Goal: Task Accomplishment & Management: Manage account settings

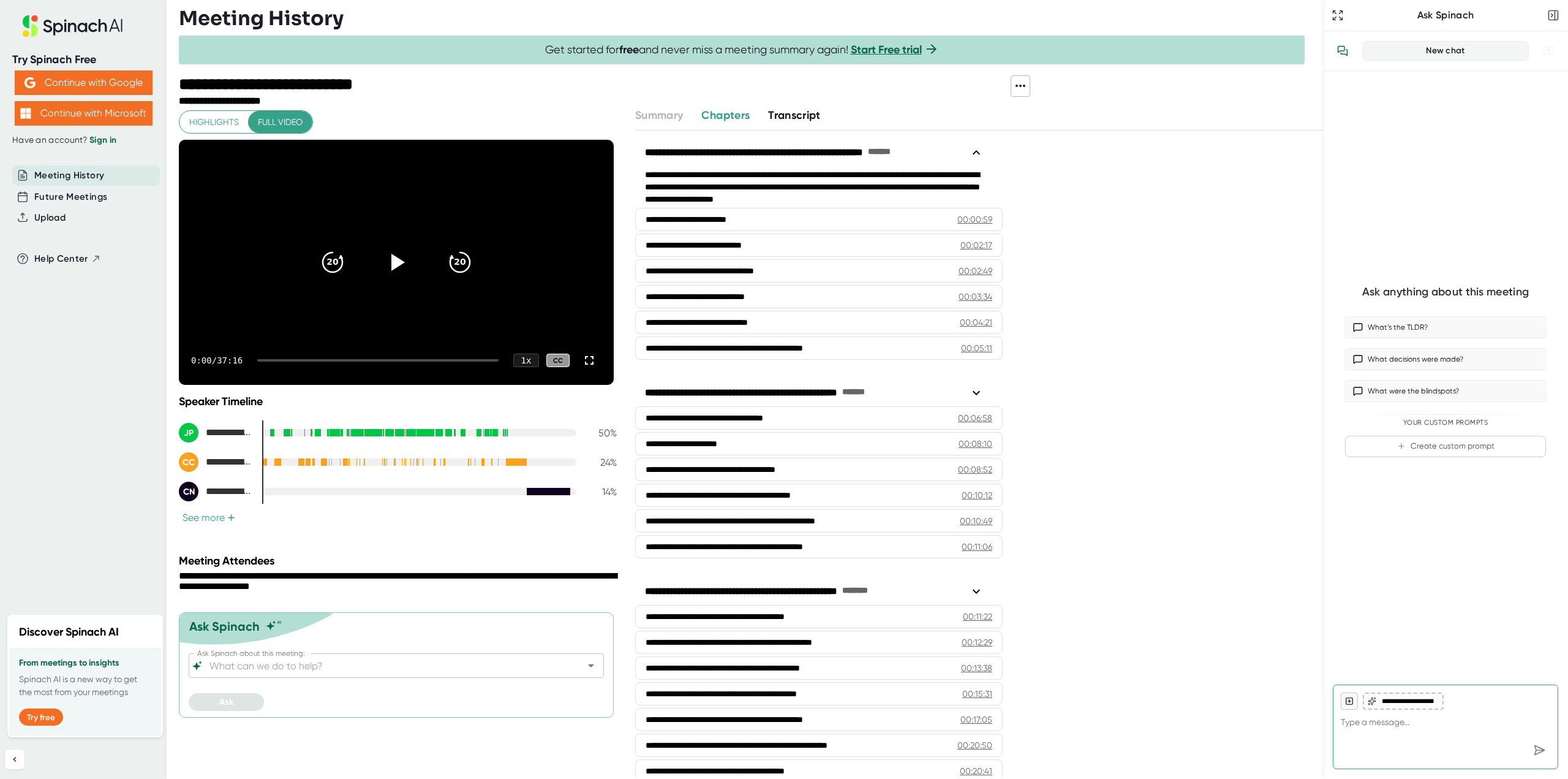
click at [788, 118] on span "Transcript" at bounding box center [794, 115] width 52 height 14
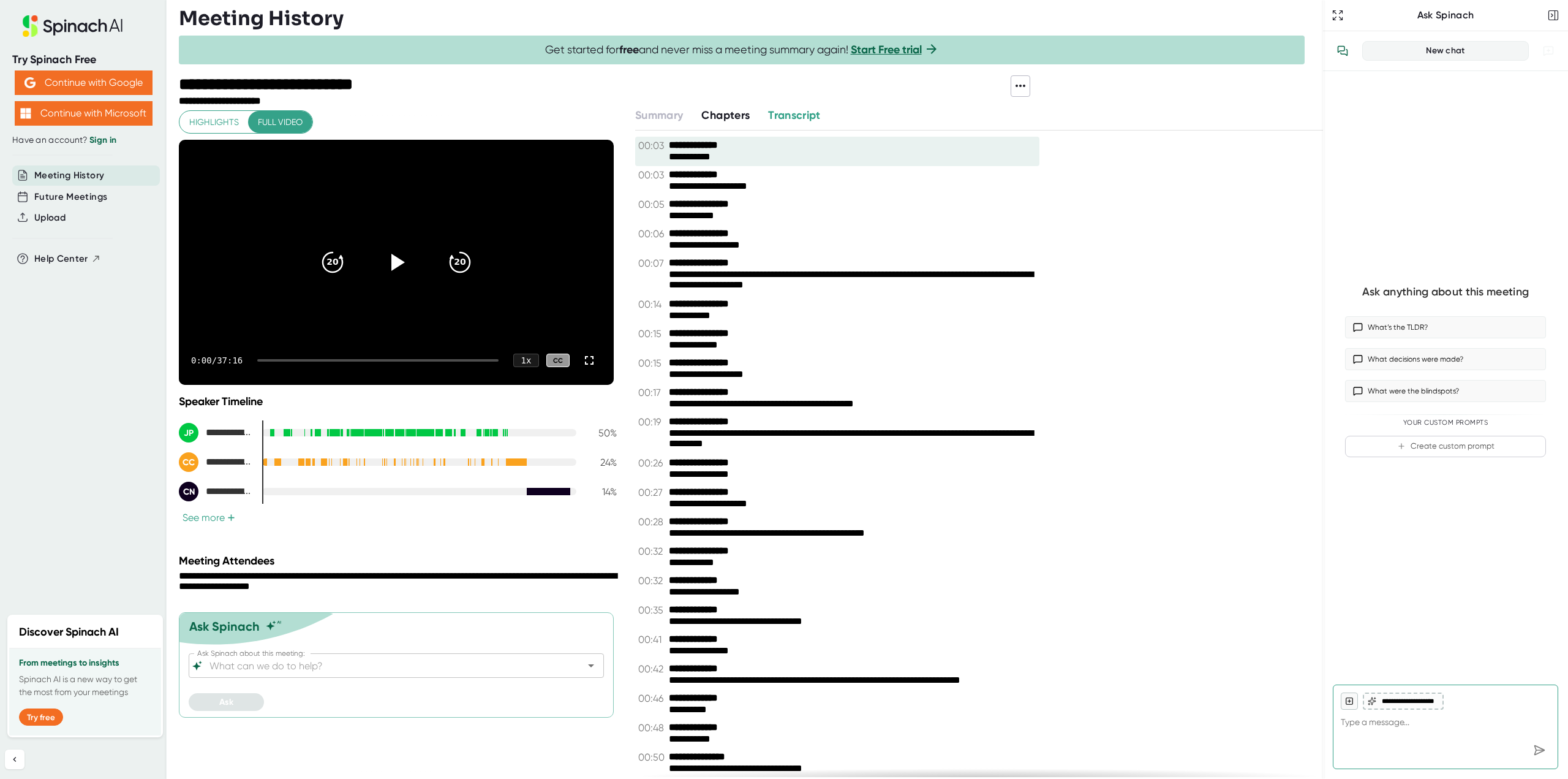
drag, startPoint x: 645, startPoint y: 143, endPoint x: 986, endPoint y: 113, distance: 342.3
click at [970, 129] on div "**********" at bounding box center [979, 443] width 688 height 672
click at [782, 110] on span "Transcript" at bounding box center [794, 115] width 52 height 14
click at [1025, 84] on icon at bounding box center [1021, 86] width 15 height 15
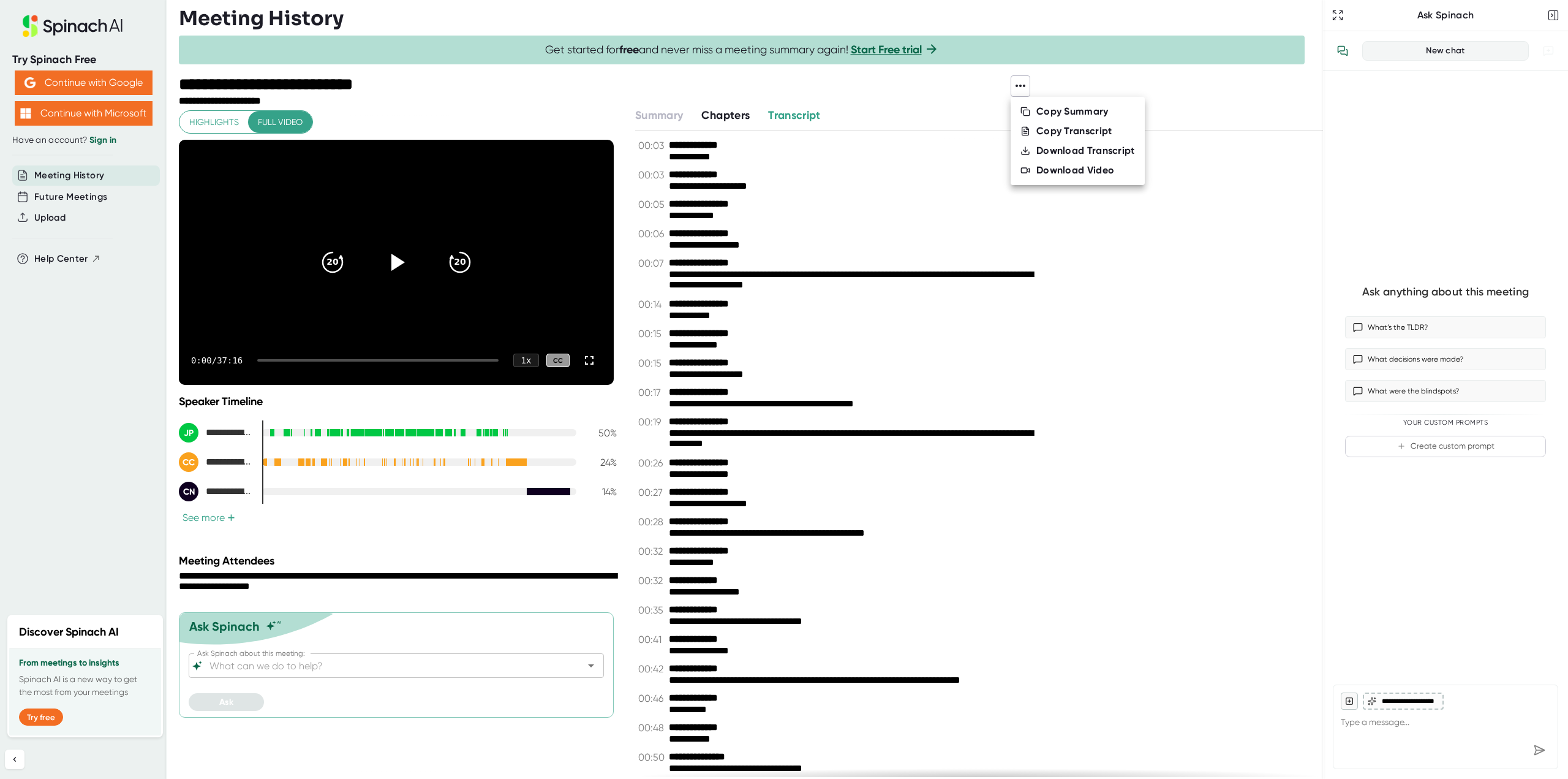
click at [1056, 132] on div "Copy Transcript" at bounding box center [1074, 131] width 76 height 12
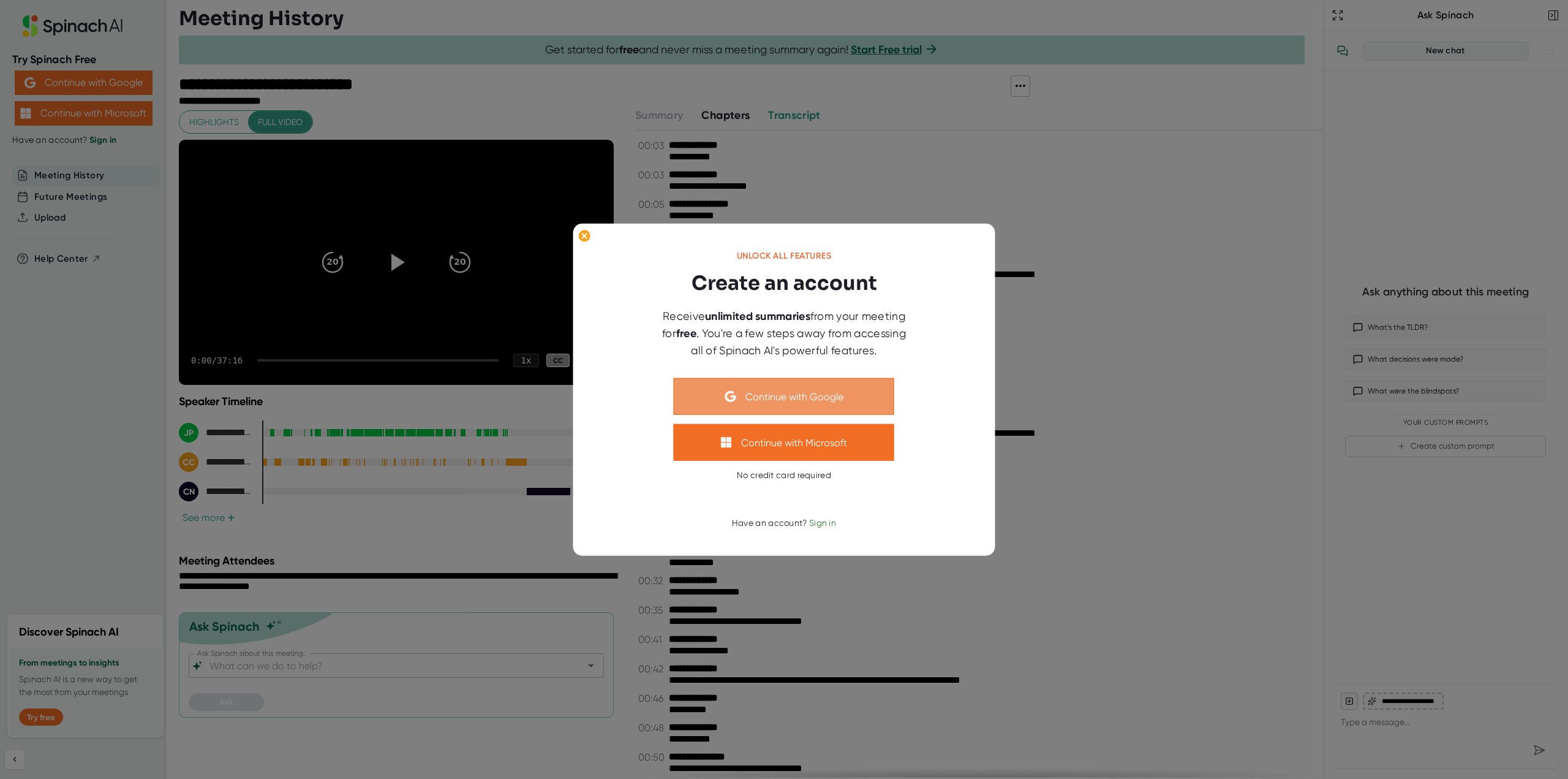
click at [789, 381] on button "Continue with Google" at bounding box center [784, 396] width 220 height 37
click at [825, 400] on button "Continue with Google" at bounding box center [784, 396] width 220 height 37
click at [1044, 169] on div at bounding box center [784, 390] width 1568 height 779
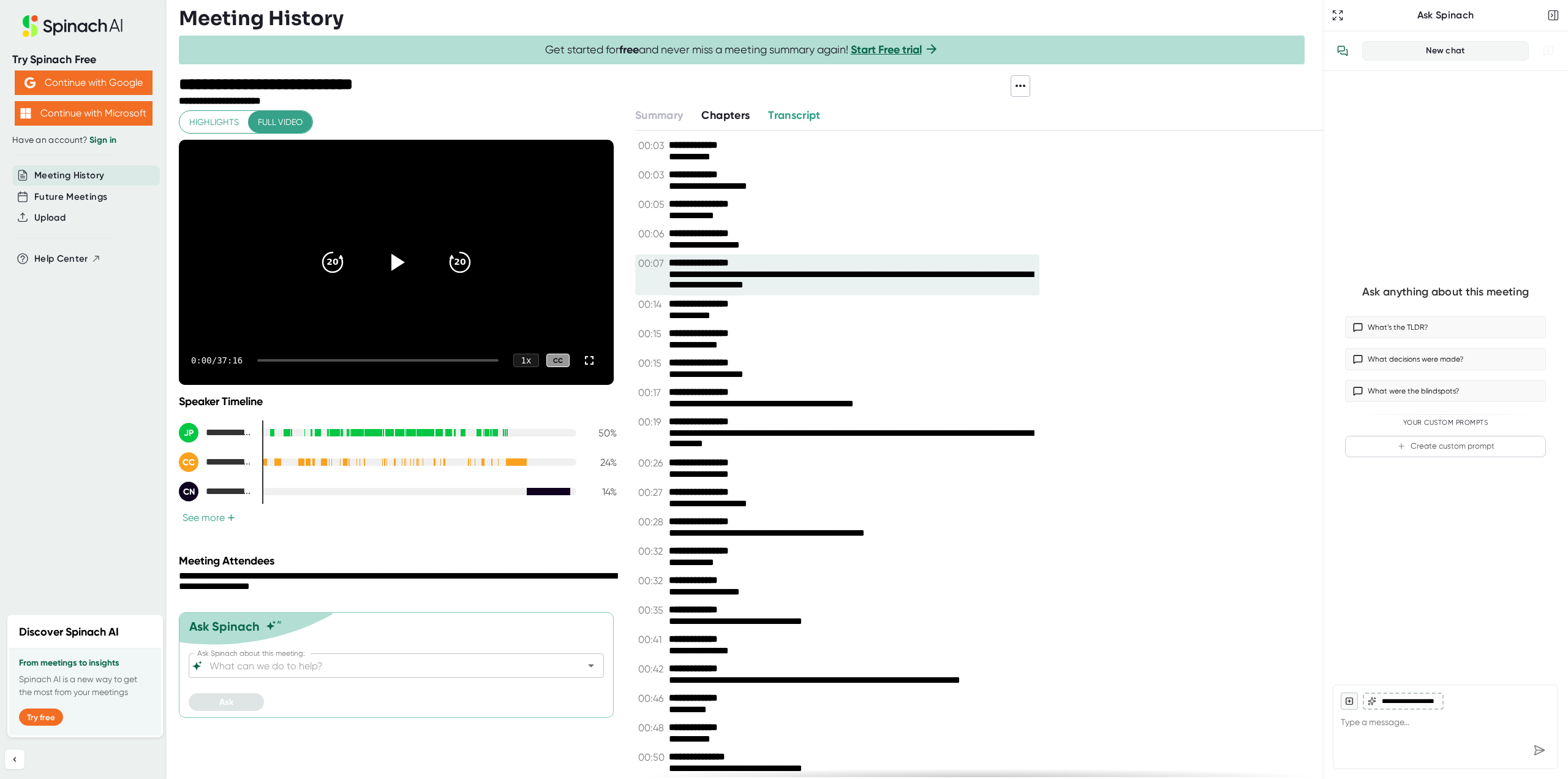
drag, startPoint x: 703, startPoint y: 159, endPoint x: 754, endPoint y: 150, distance: 51.8
click at [863, 292] on div "**********" at bounding box center [979, 454] width 688 height 647
click at [799, 118] on span "Transcript" at bounding box center [794, 115] width 52 height 14
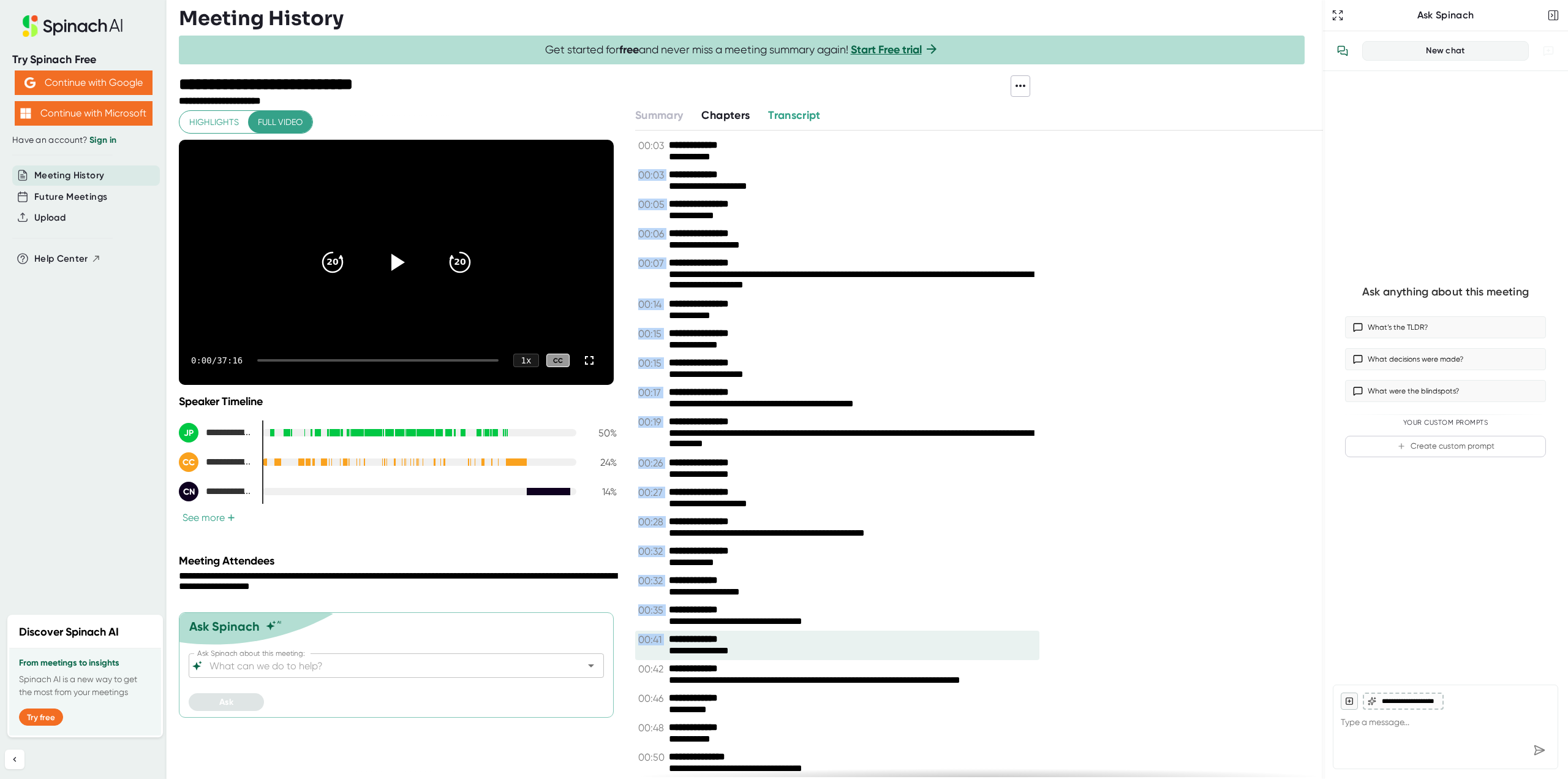
drag, startPoint x: 662, startPoint y: 142, endPoint x: 948, endPoint y: 657, distance: 589.1
click at [948, 657] on div "**********" at bounding box center [979, 454] width 688 height 647
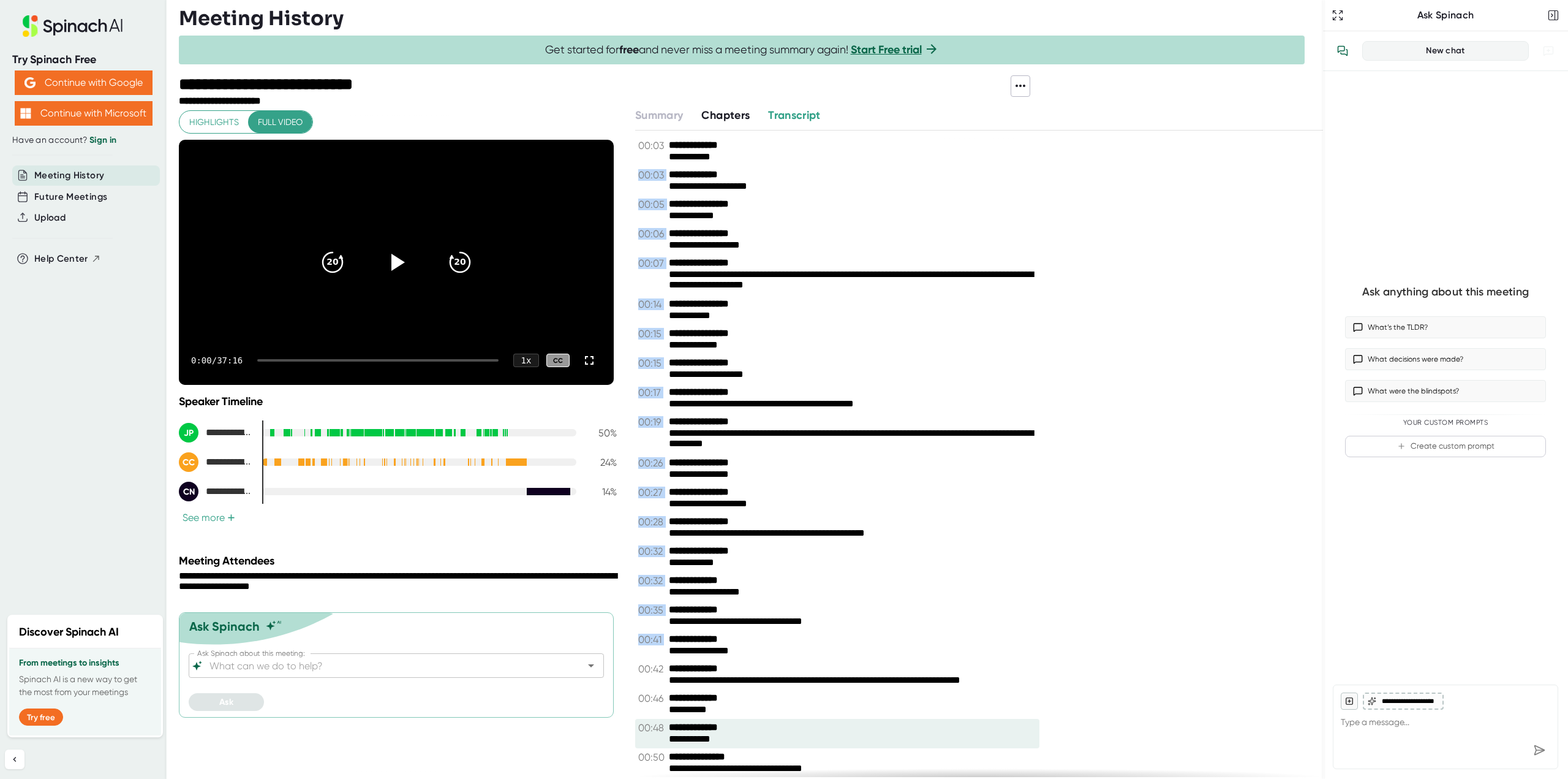
copy div "**********"
drag, startPoint x: 811, startPoint y: 110, endPoint x: 819, endPoint y: 99, distance: 13.6
click at [811, 110] on span "Transcript" at bounding box center [794, 115] width 52 height 14
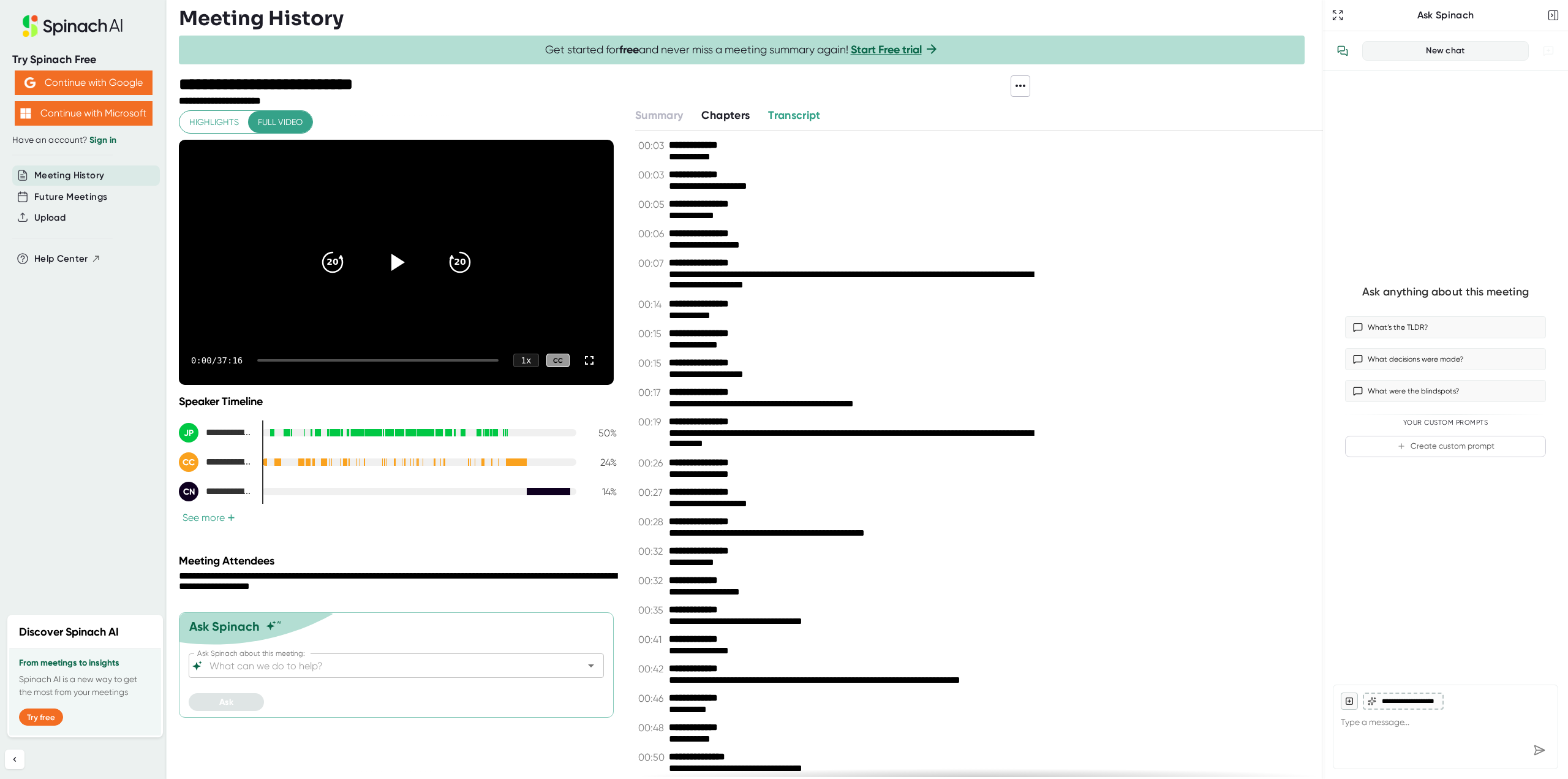
click at [894, 46] on link "Start Free trial" at bounding box center [887, 50] width 71 height 14
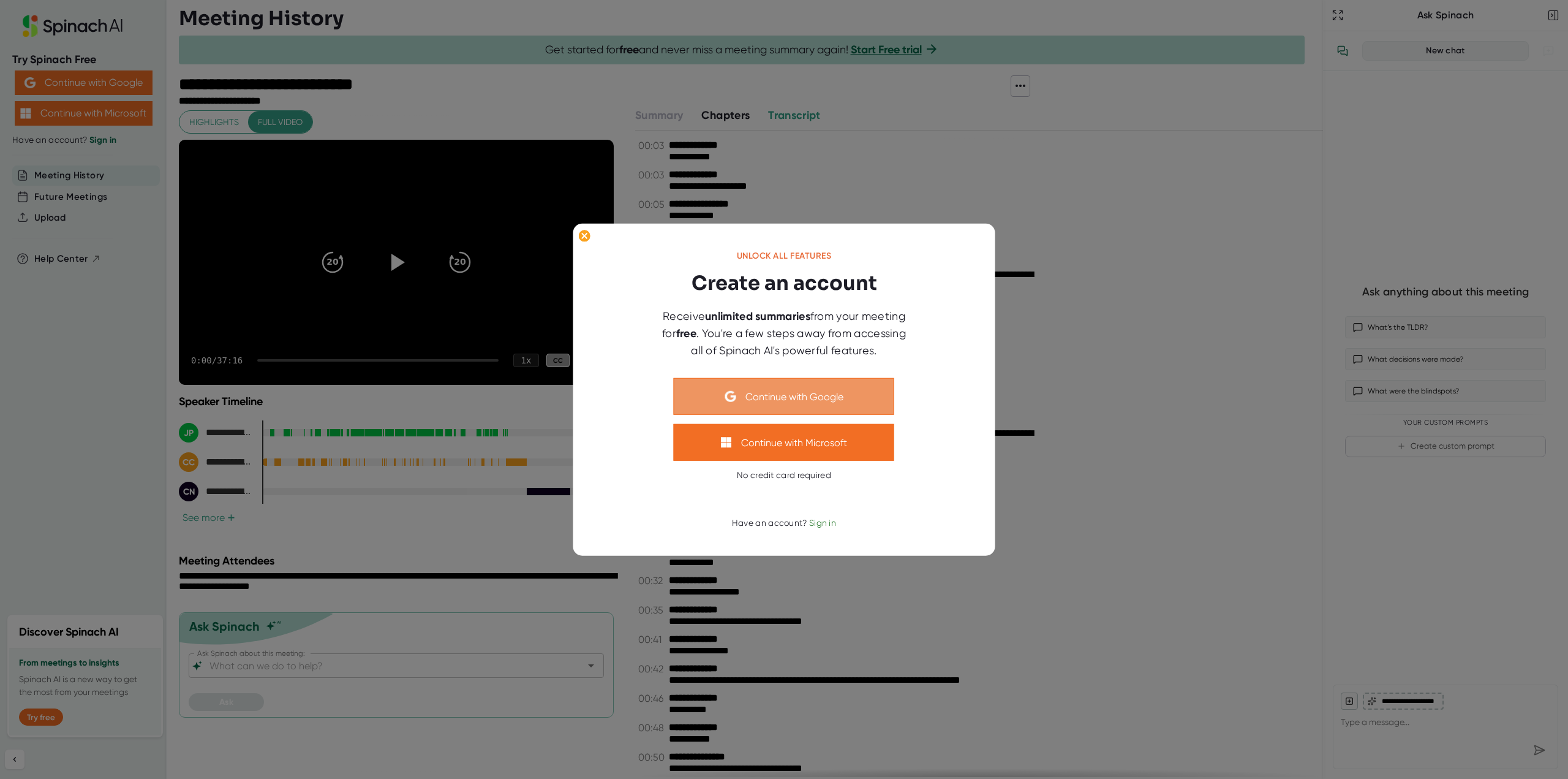
click at [822, 391] on button "Continue with Google" at bounding box center [784, 396] width 220 height 37
click at [1190, 21] on div at bounding box center [784, 390] width 1568 height 779
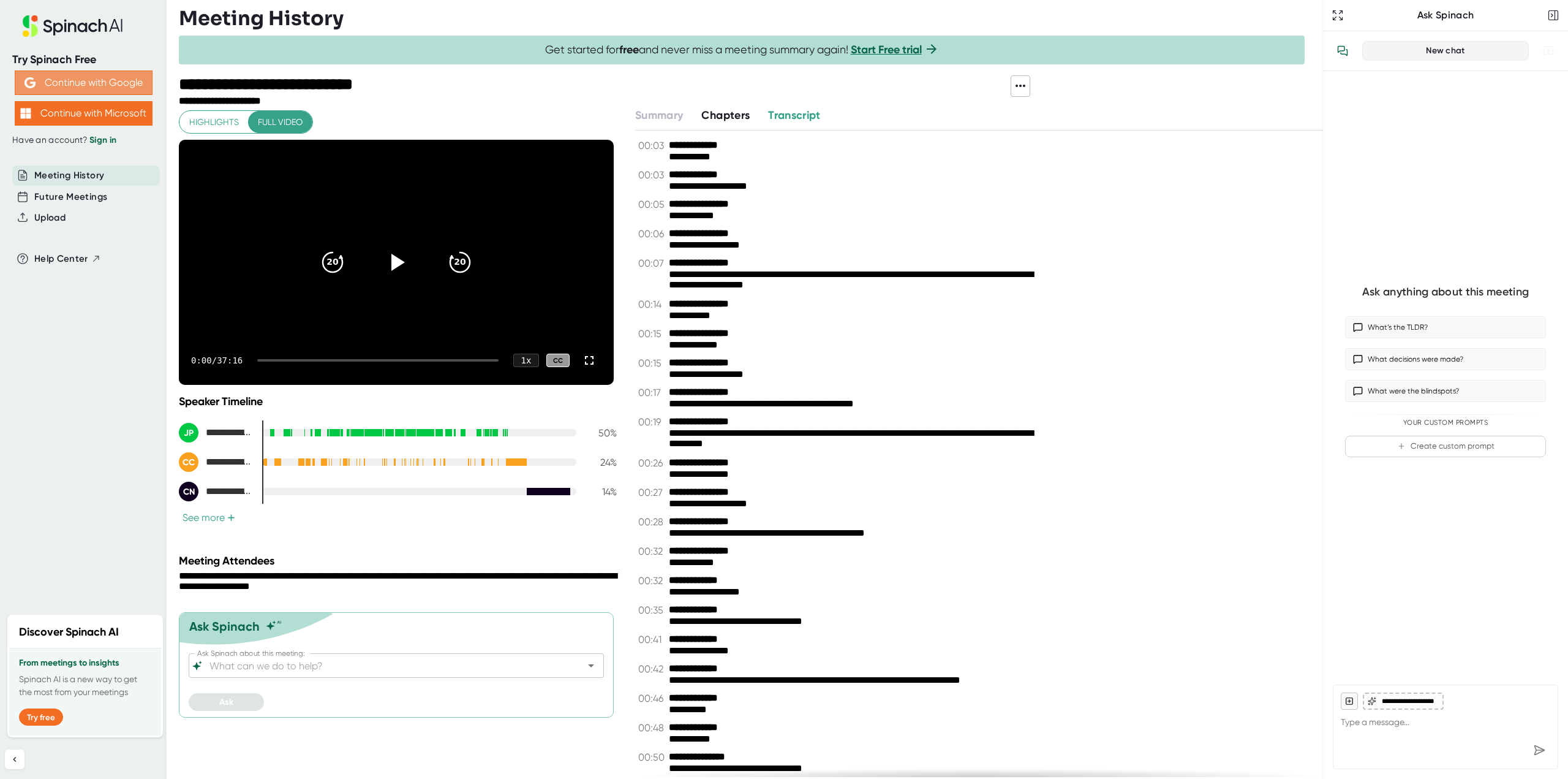
click at [118, 86] on button "Continue with Google" at bounding box center [84, 82] width 138 height 24
click at [44, 712] on button "Try free" at bounding box center [41, 717] width 44 height 17
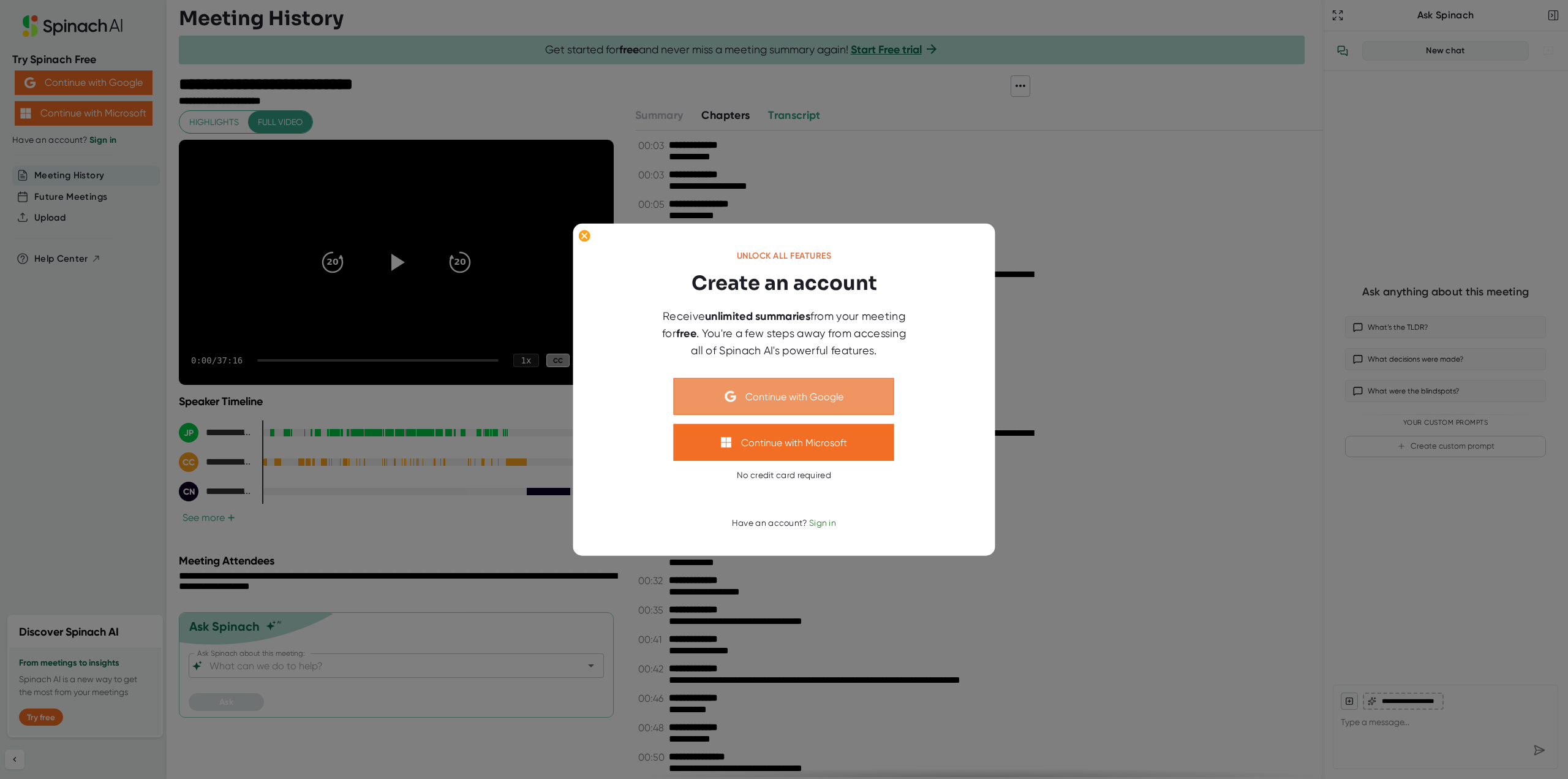
click at [879, 401] on button "Continue with Google" at bounding box center [784, 396] width 220 height 37
click at [833, 525] on span "Sign in" at bounding box center [822, 523] width 27 height 10
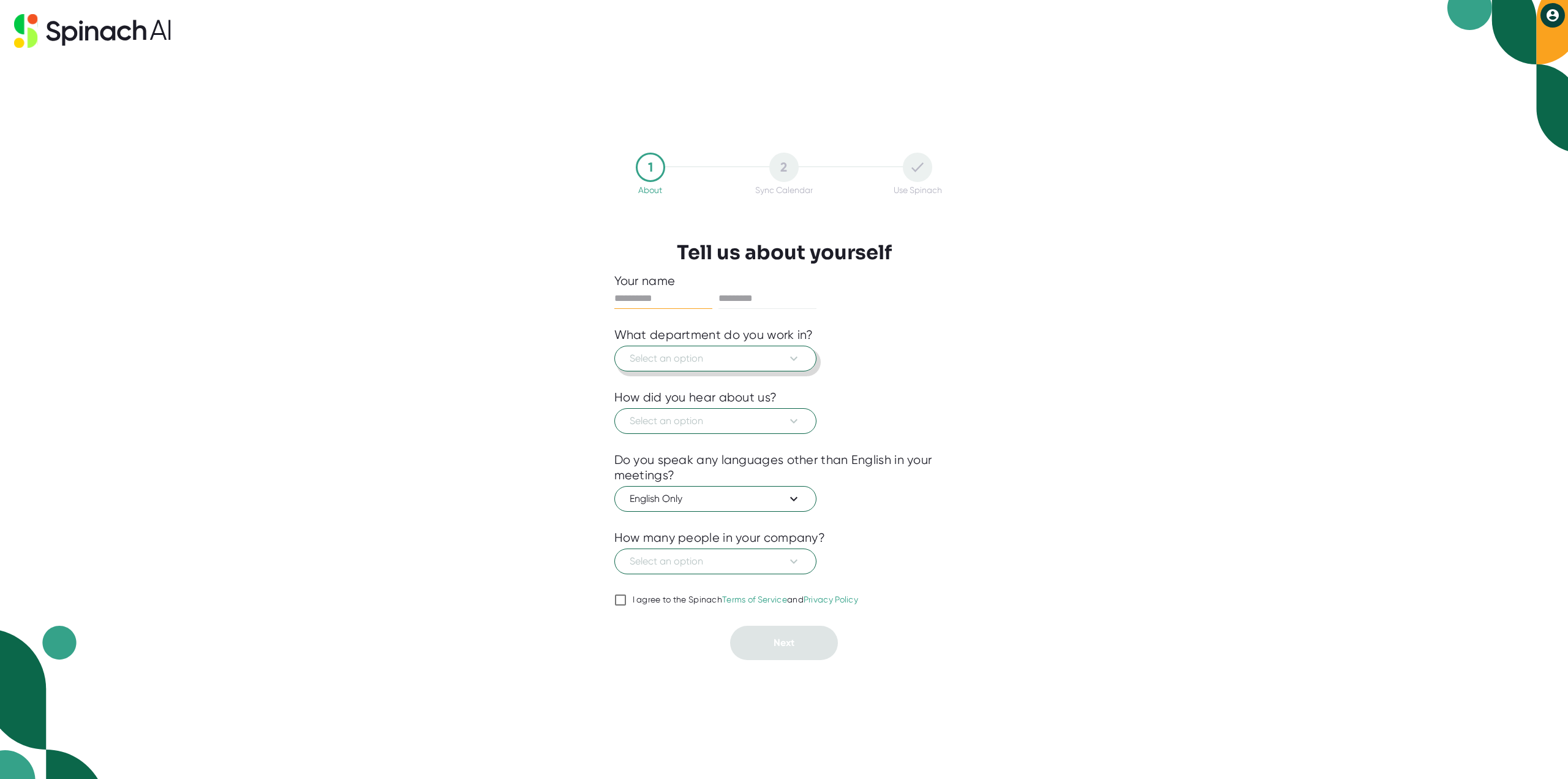
click at [758, 368] on button "Select an option" at bounding box center [716, 358] width 202 height 26
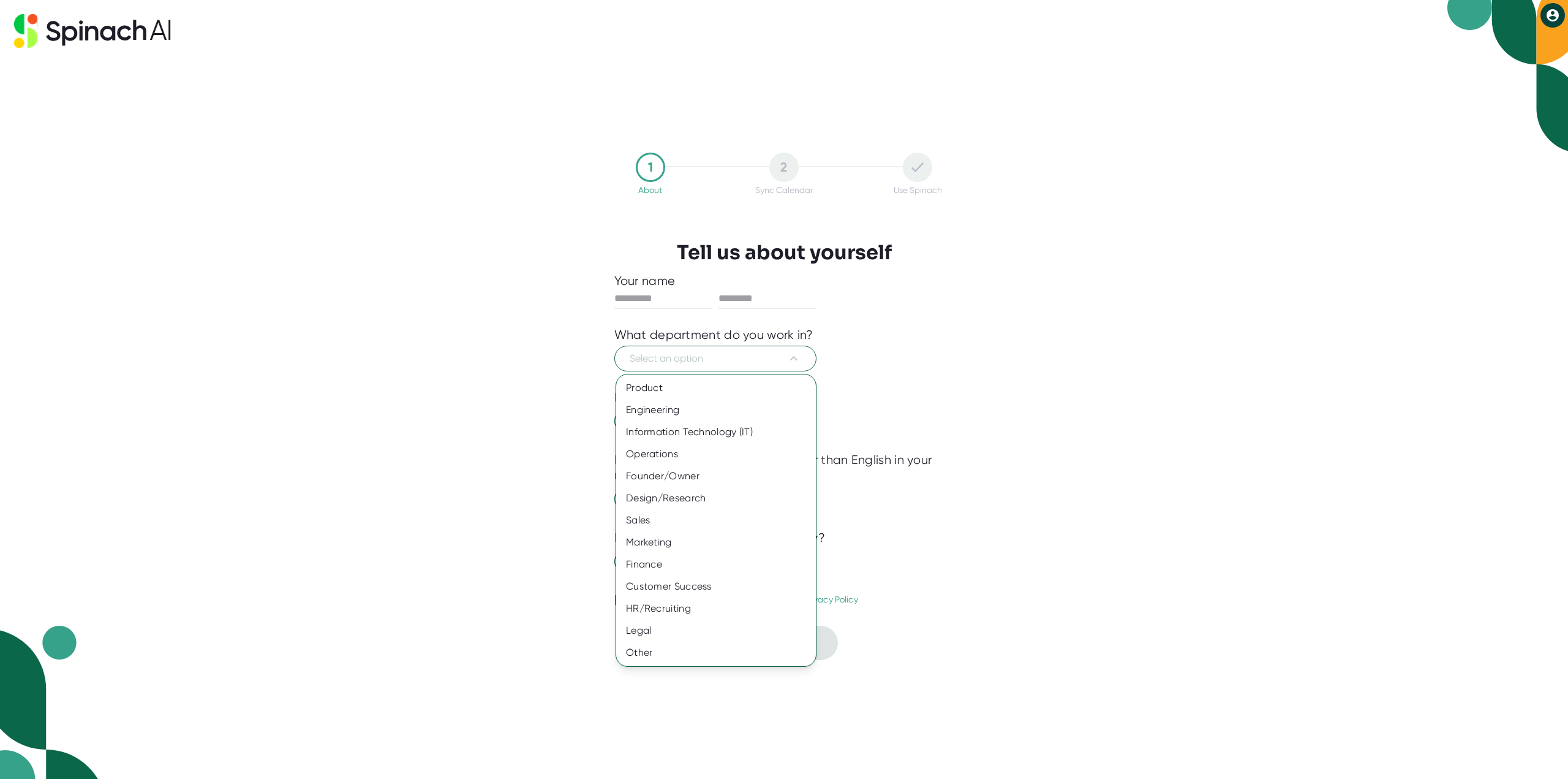
click at [1015, 348] on div at bounding box center [784, 390] width 1568 height 779
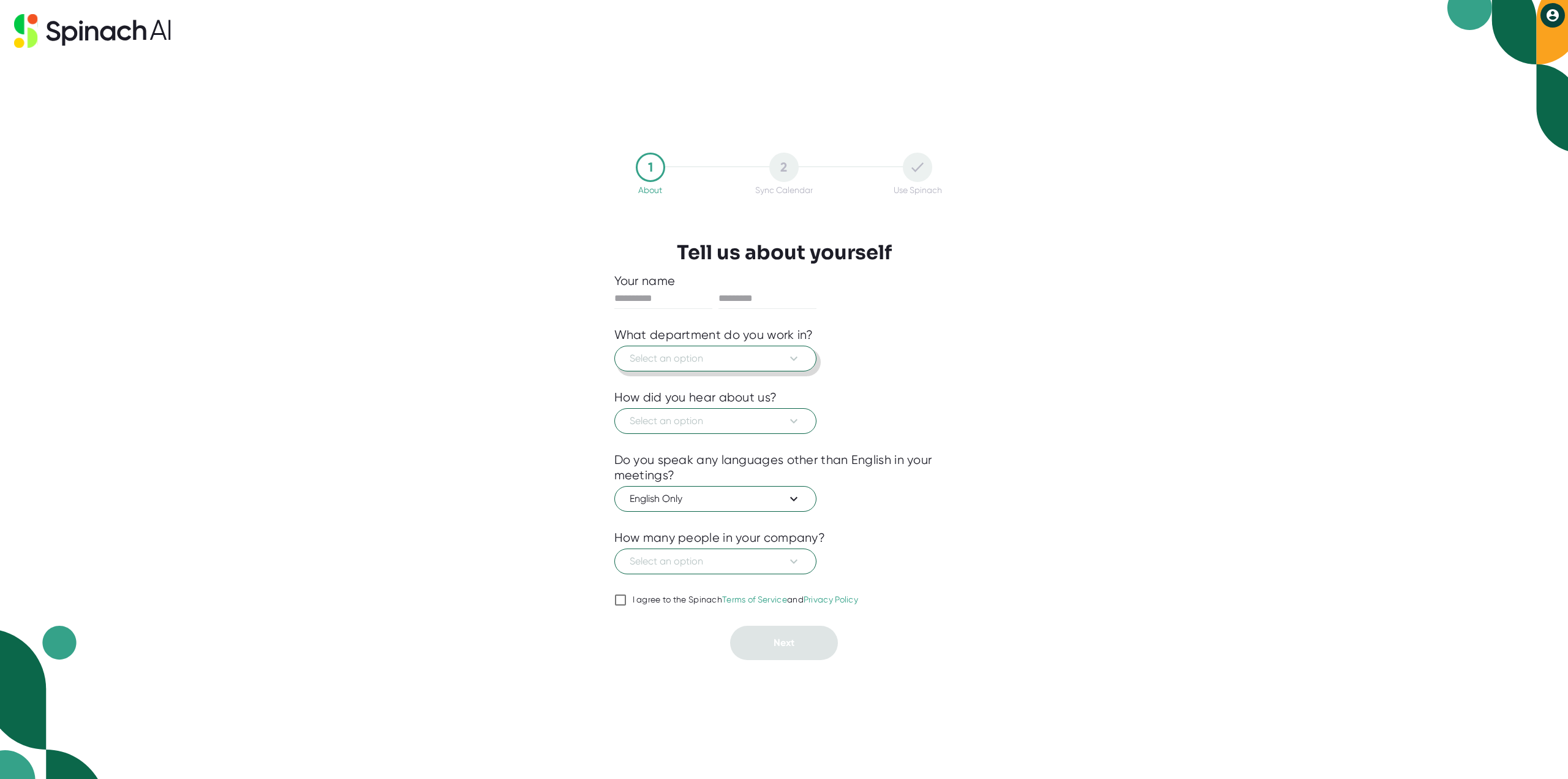
click at [692, 366] on button "Select an option" at bounding box center [716, 358] width 202 height 26
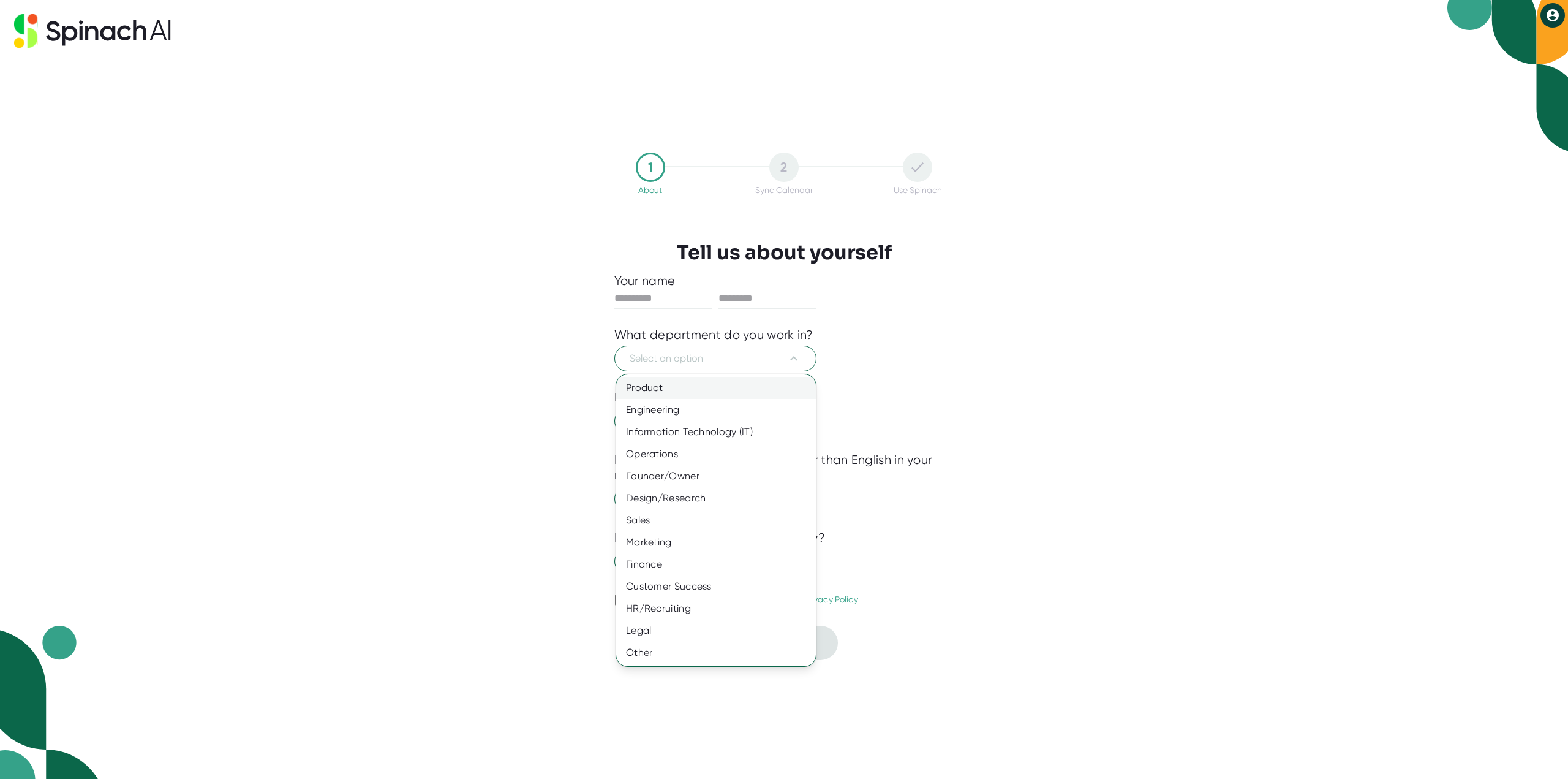
click at [665, 388] on div "Product" at bounding box center [716, 388] width 200 height 22
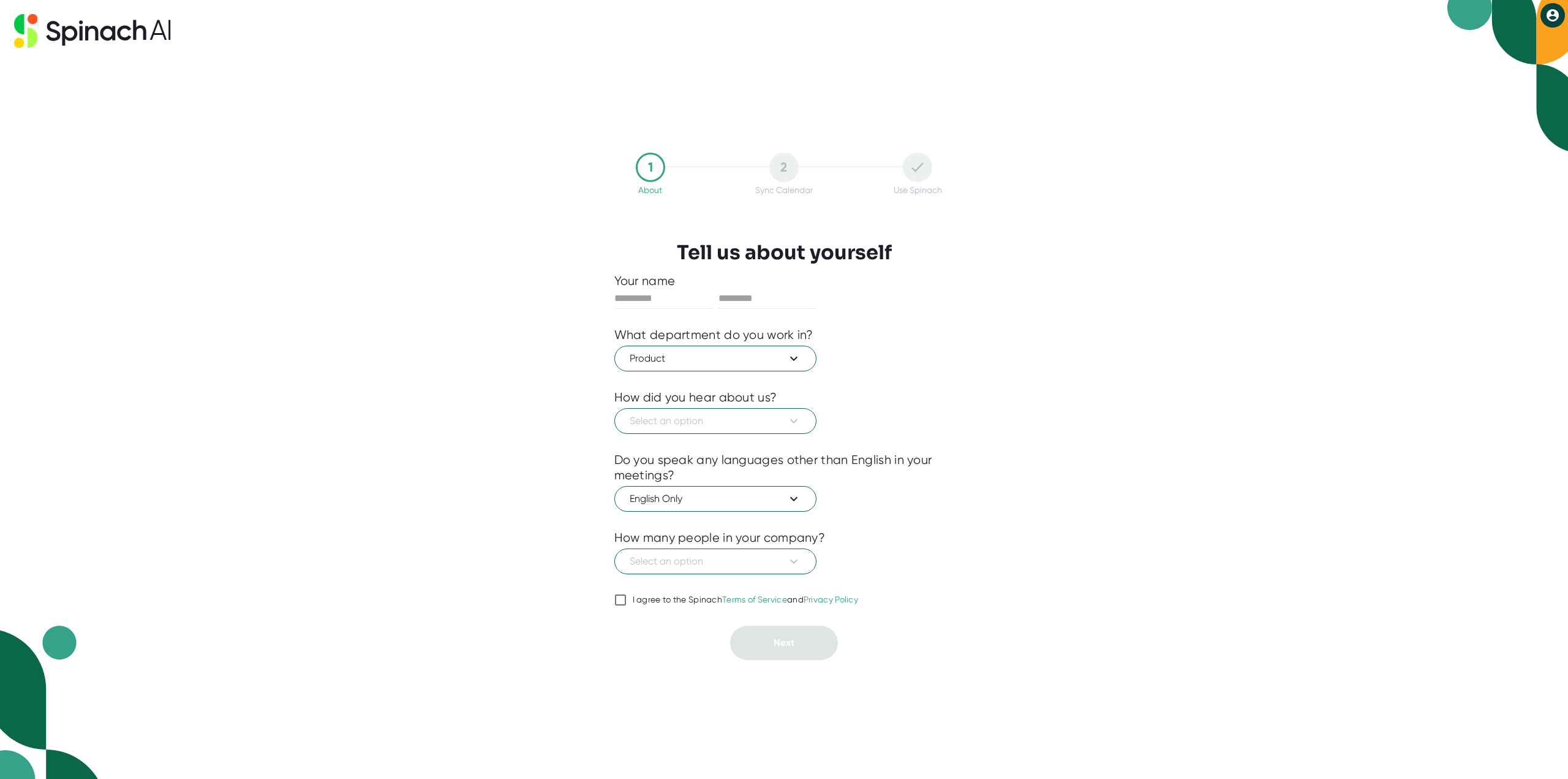
click at [1024, 399] on div "Product Engineering Information Technology (IT) Operations Founder/Owner Design…" at bounding box center [784, 390] width 1568 height 779
click at [737, 431] on button "Select an option" at bounding box center [716, 421] width 202 height 26
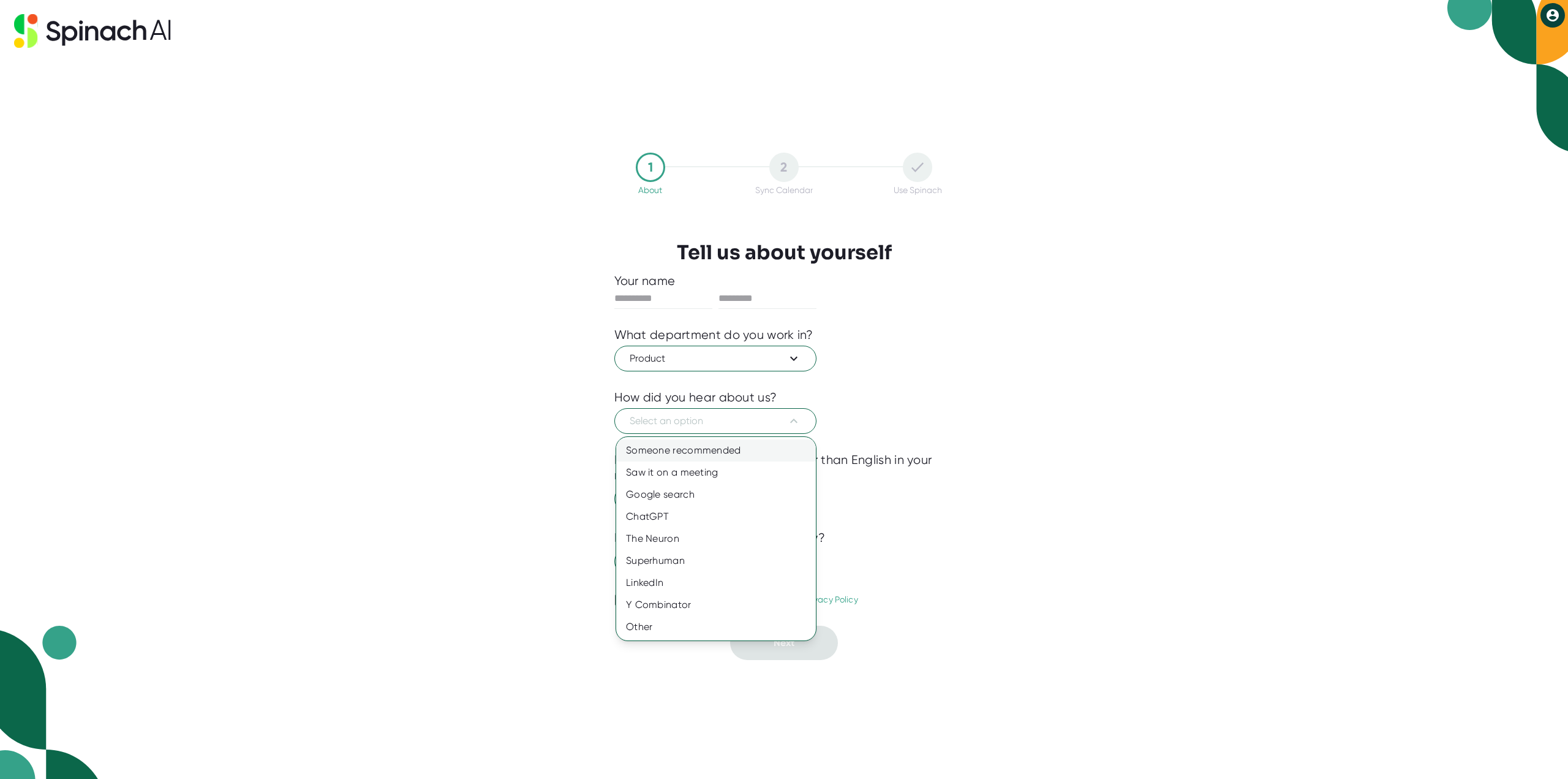
click at [704, 455] on div "Someone recommended" at bounding box center [716, 450] width 200 height 22
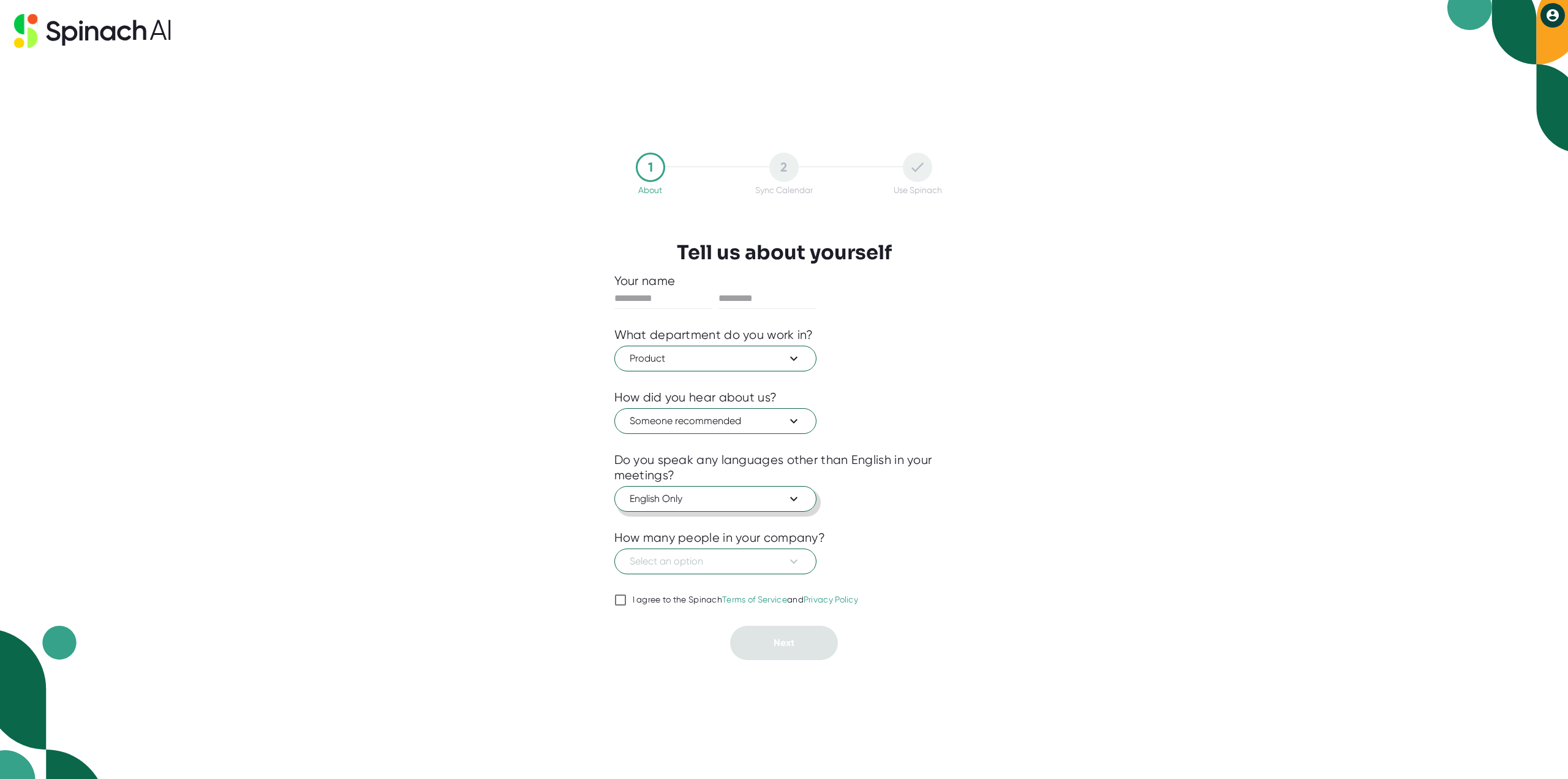
click at [676, 494] on span "English Only" at bounding box center [715, 499] width 172 height 15
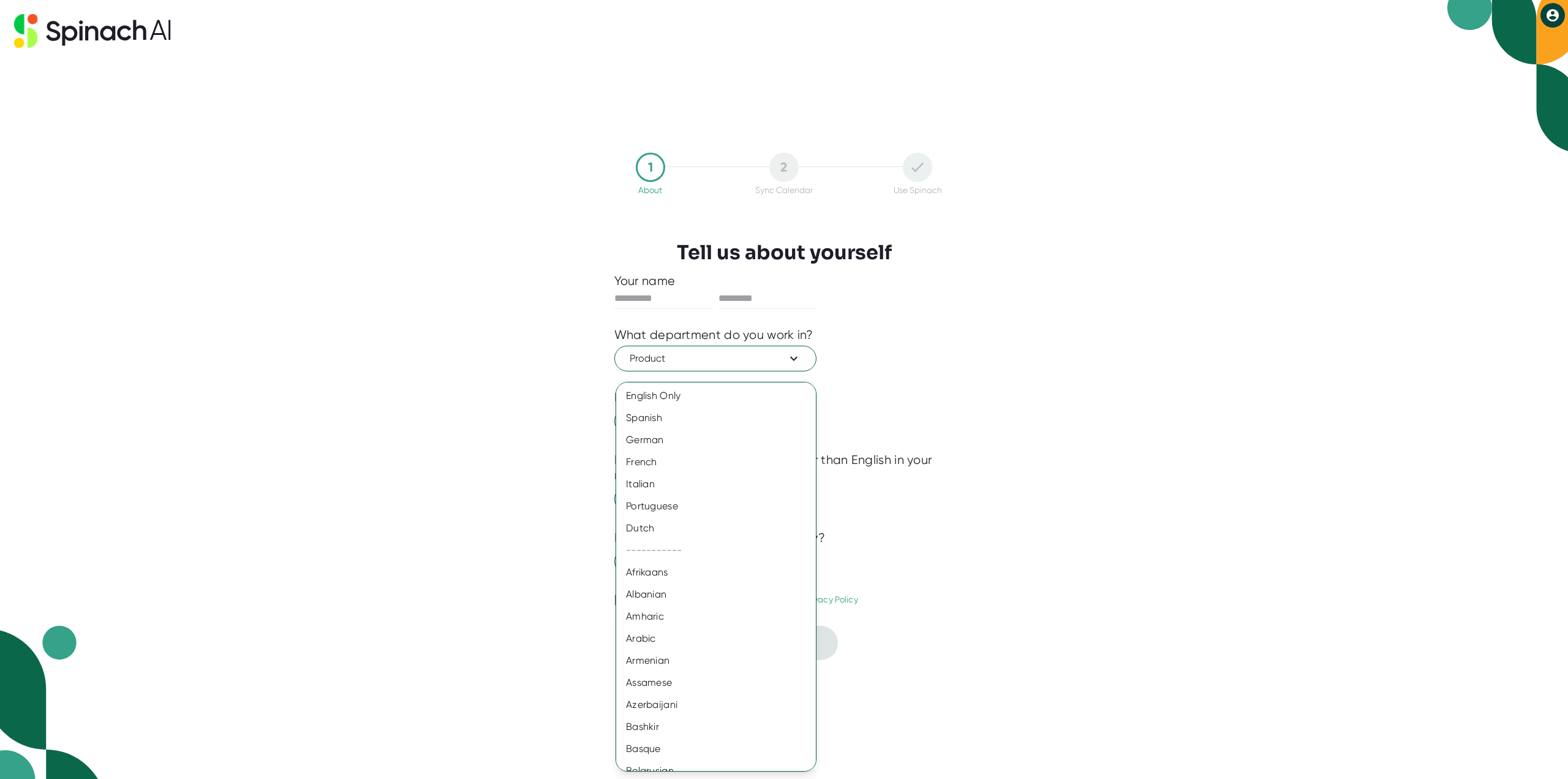
click at [453, 431] on div at bounding box center [784, 390] width 1568 height 779
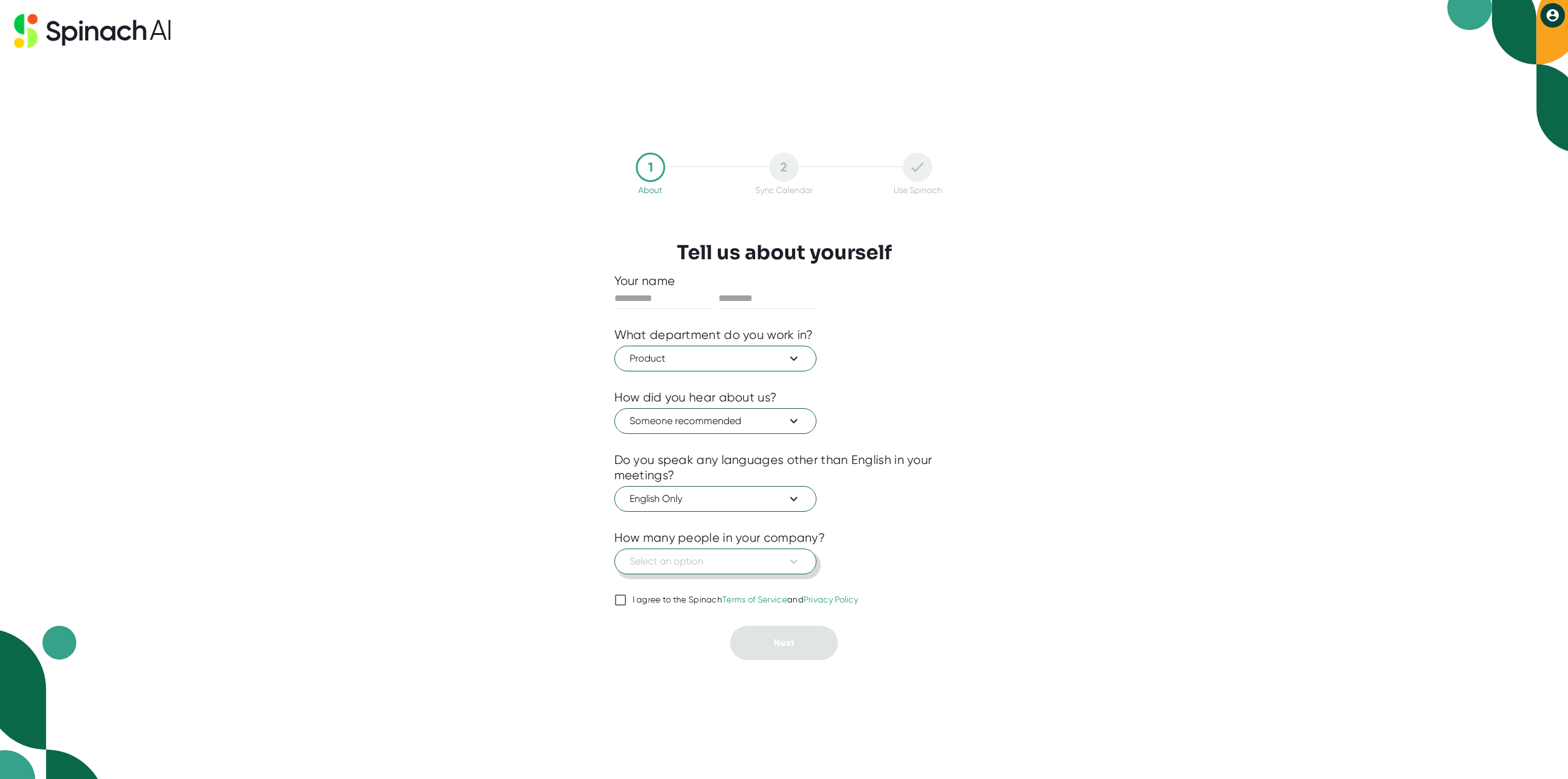
click at [709, 564] on span "Select an option" at bounding box center [715, 562] width 172 height 15
click at [658, 609] on div "11-50" at bounding box center [716, 612] width 200 height 22
click at [603, 595] on div "1 About 2 Sync Calendar Use Spinach Tell us about yourself Your name What depar…" at bounding box center [784, 406] width 401 height 717
click at [624, 597] on input "I agree to the Spinach Terms of Service and Privacy Policy" at bounding box center [621, 600] width 12 height 15
checkbox input "true"
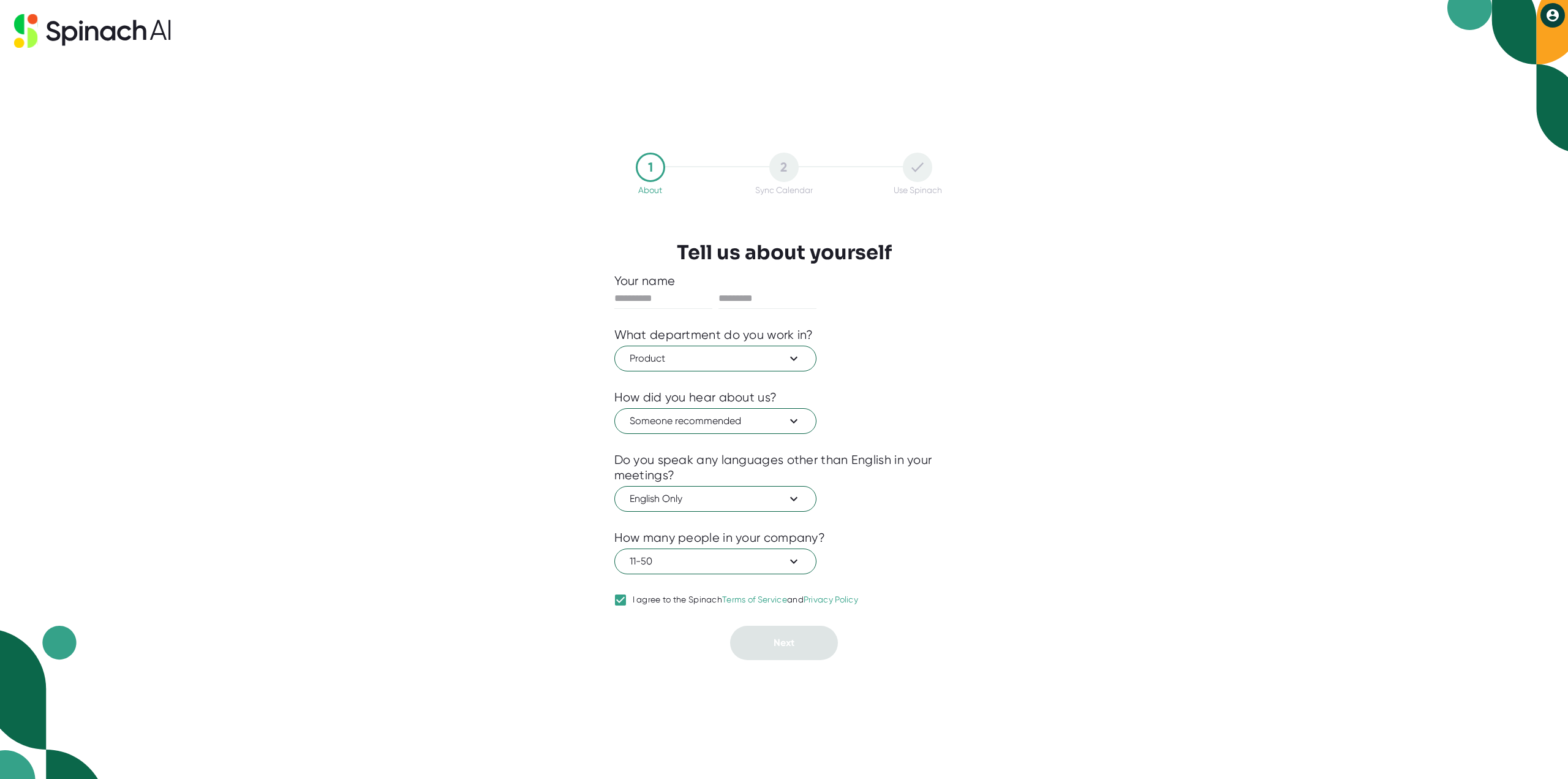
click at [904, 605] on div "Your name What department do you work in? Product How did you hear about us? So…" at bounding box center [784, 467] width 340 height 387
click at [764, 297] on input "text" at bounding box center [767, 298] width 98 height 19
click at [648, 292] on input "text" at bounding box center [663, 298] width 98 height 19
type input "****"
type input "*****"
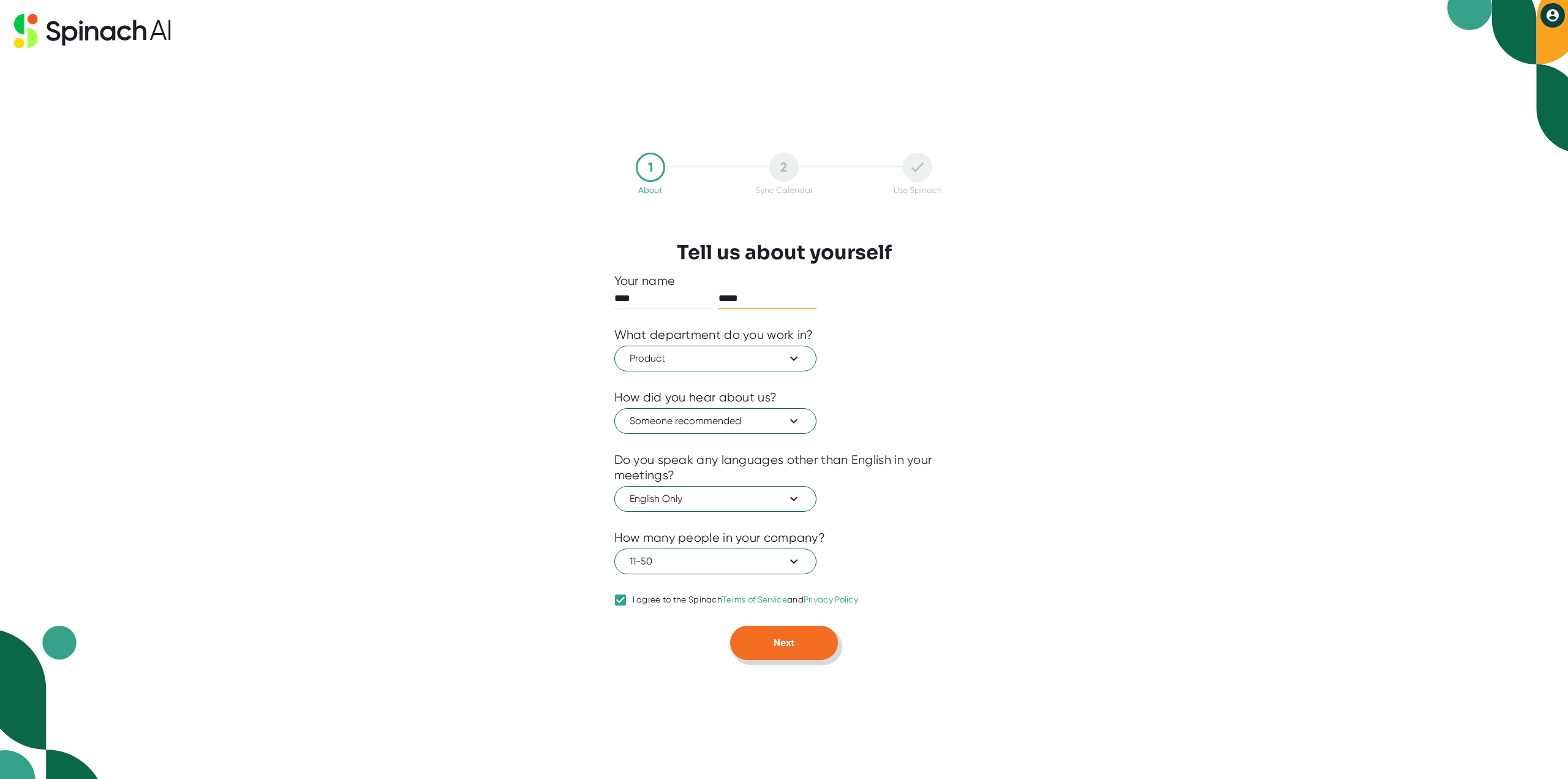
click at [804, 657] on button "Next" at bounding box center [784, 642] width 108 height 34
